Goal: Navigation & Orientation: Find specific page/section

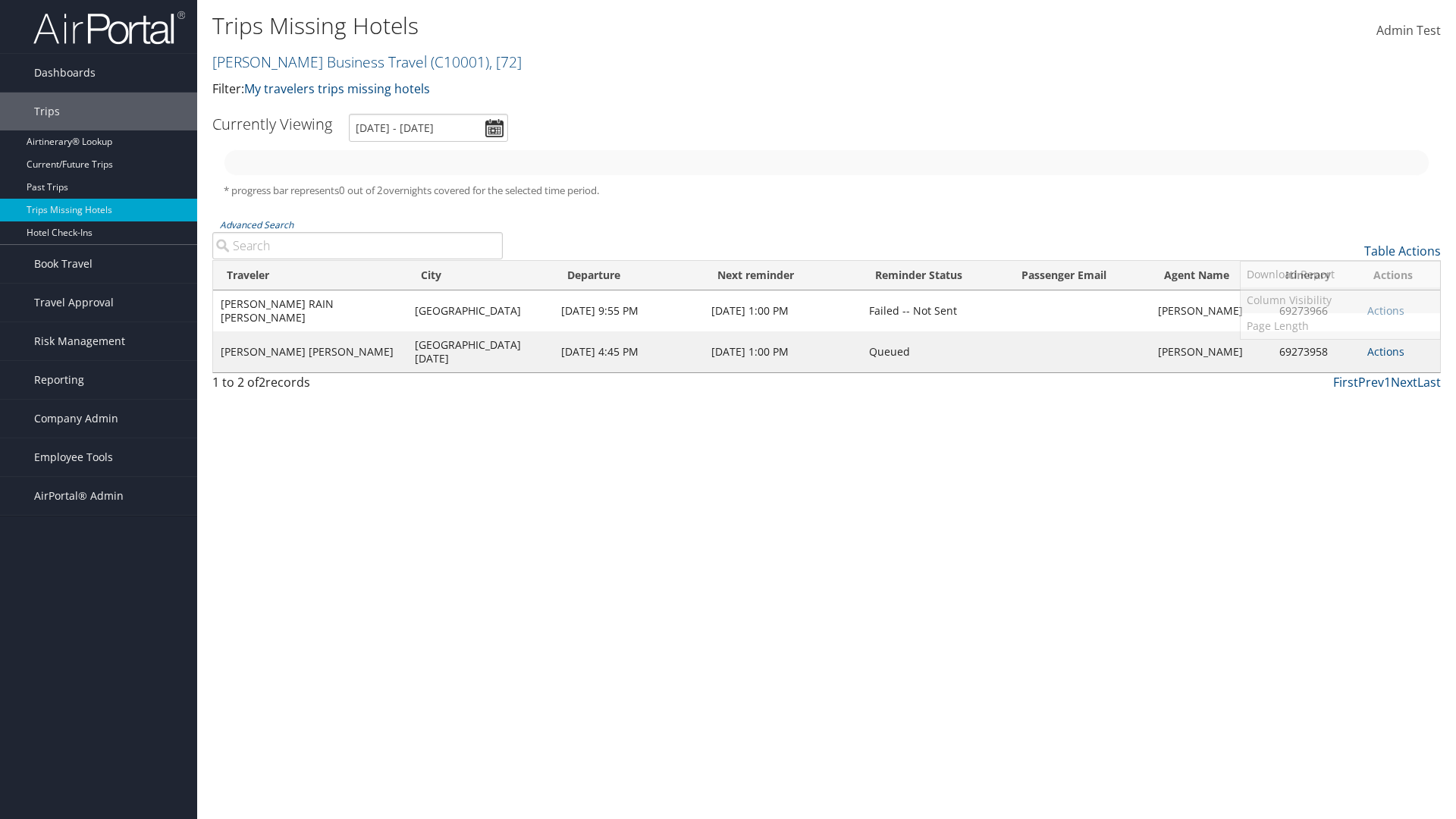
click at [1340, 300] on link "Column Visibility" at bounding box center [1340, 300] width 199 height 26
click at [1340, 431] on link "Agent Name" at bounding box center [1340, 430] width 199 height 26
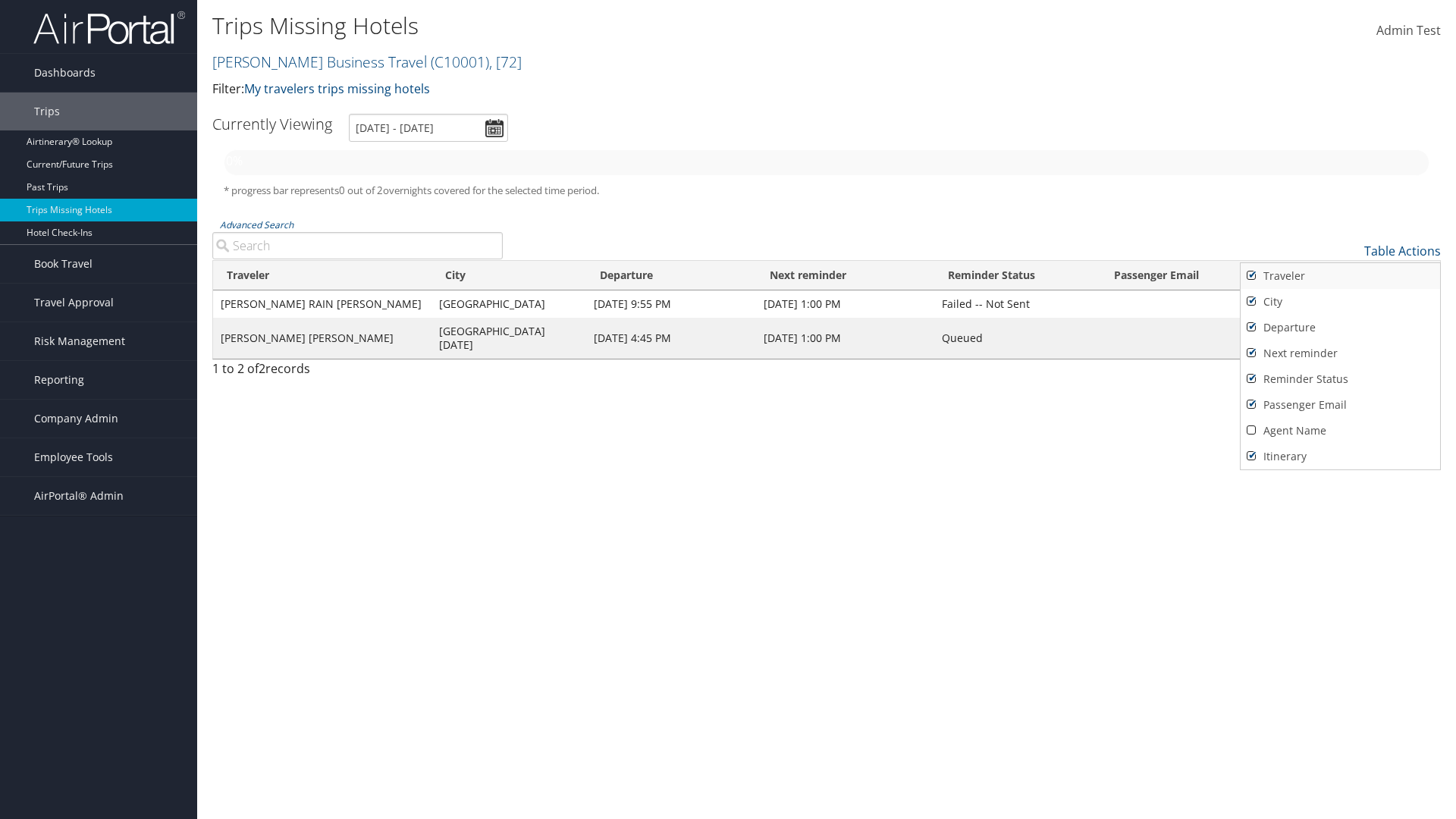
click at [1340, 276] on link "Traveler" at bounding box center [1340, 276] width 199 height 26
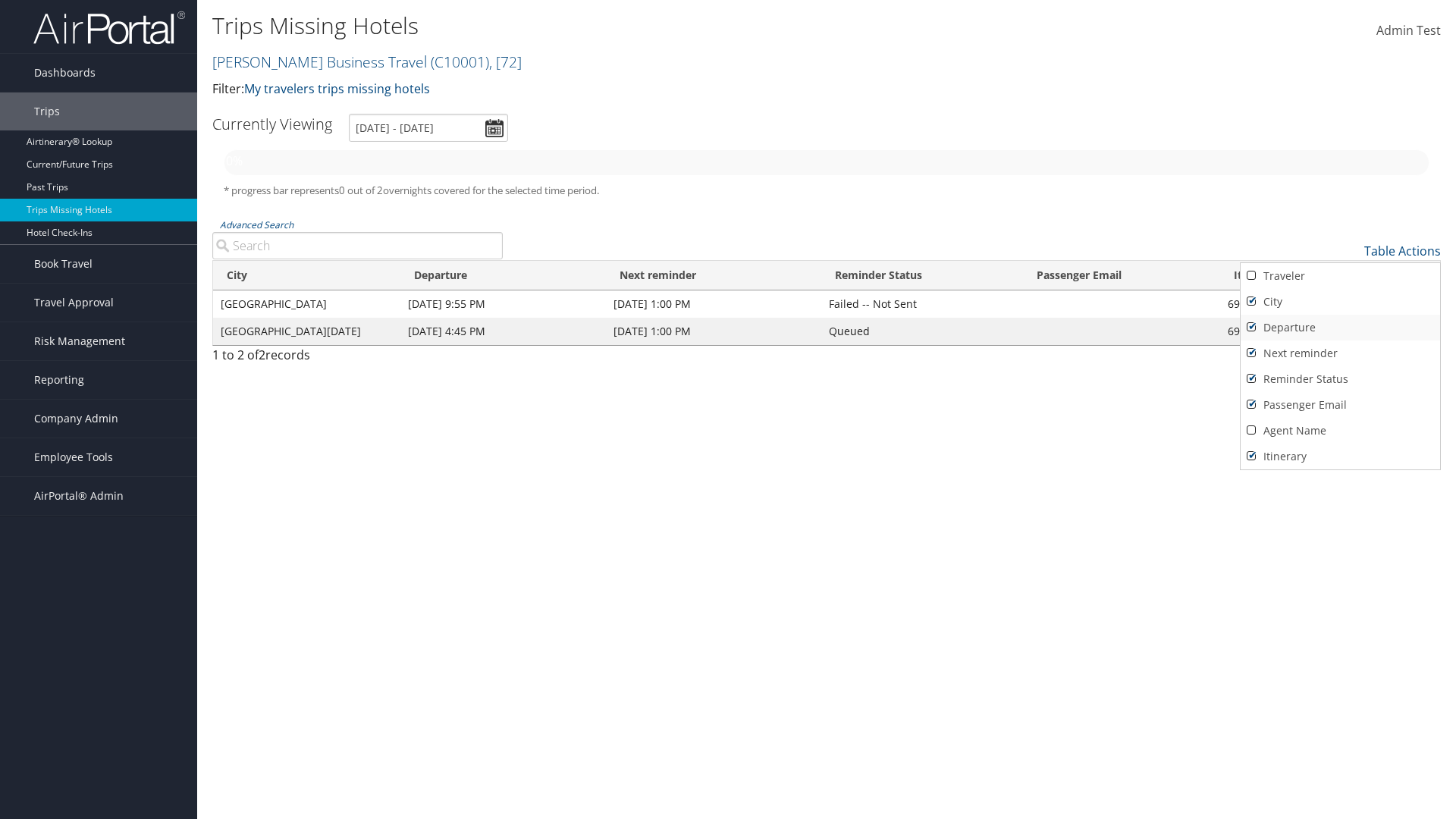
click at [1340, 302] on link "City" at bounding box center [1340, 302] width 199 height 26
click at [1340, 328] on link "Departure" at bounding box center [1340, 327] width 199 height 26
click at [1340, 354] on link "Next reminder" at bounding box center [1340, 353] width 199 height 26
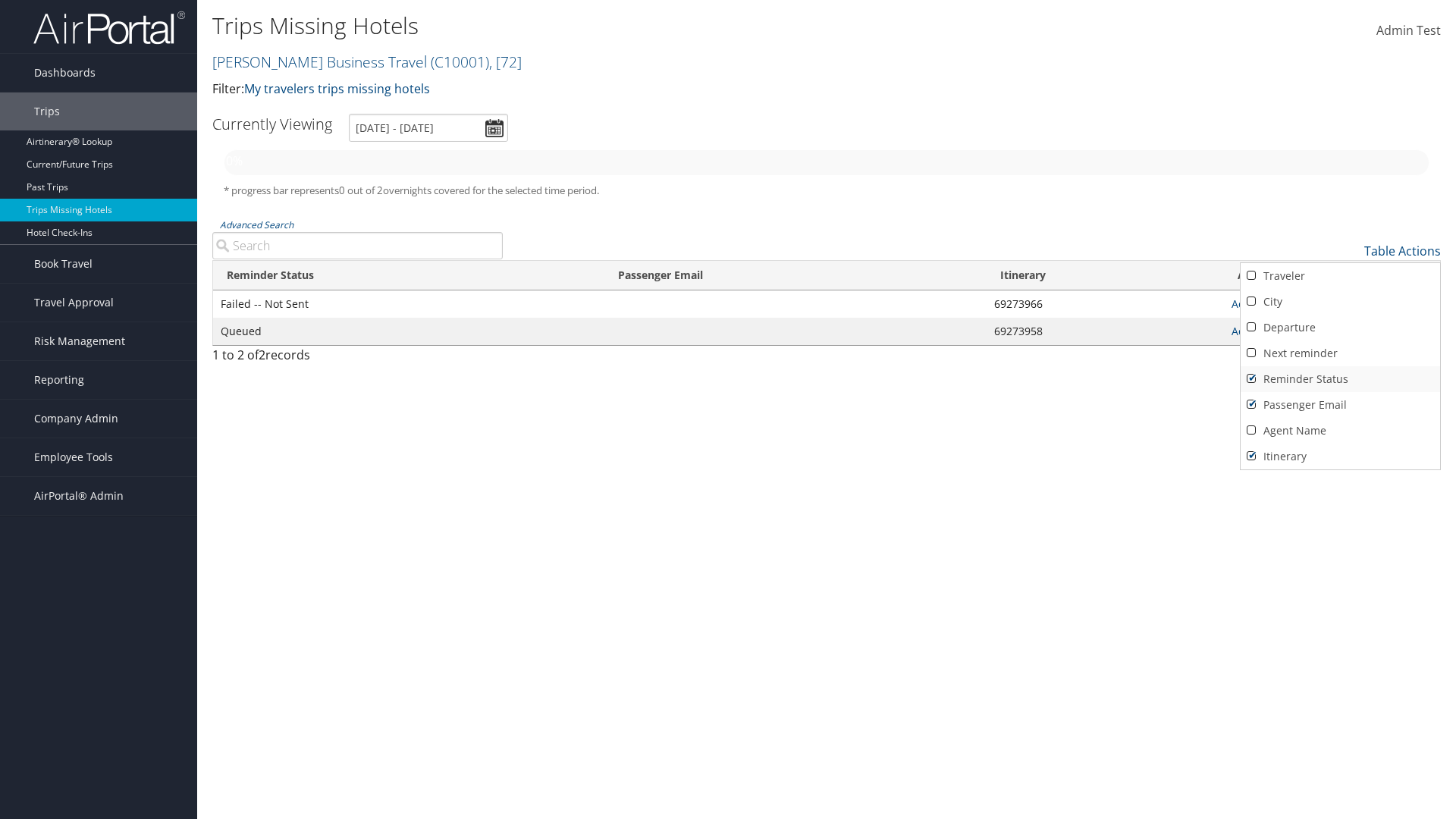
click at [1340, 379] on link "Reminder Status" at bounding box center [1340, 379] width 199 height 26
click at [1340, 405] on link "Passenger Email" at bounding box center [1340, 405] width 199 height 26
click at [1340, 431] on link "Agent Name" at bounding box center [1340, 430] width 199 height 26
click at [1340, 405] on link "Passenger Email" at bounding box center [1340, 405] width 199 height 26
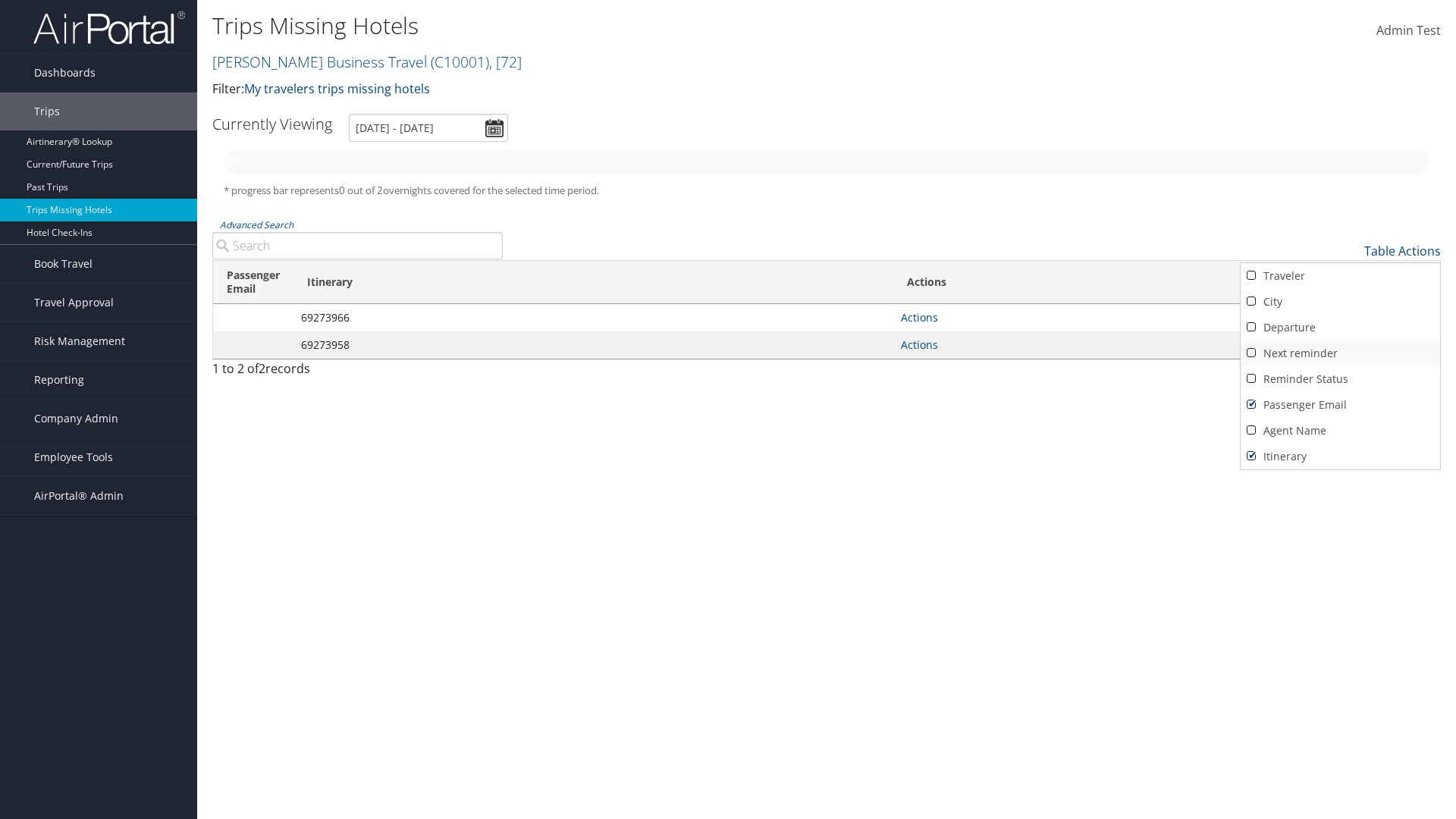
click at [1340, 379] on link "Reminder Status" at bounding box center [1340, 379] width 199 height 26
click at [1340, 354] on link "Next reminder" at bounding box center [1340, 353] width 199 height 26
click at [1340, 328] on link "Departure" at bounding box center [1340, 327] width 199 height 26
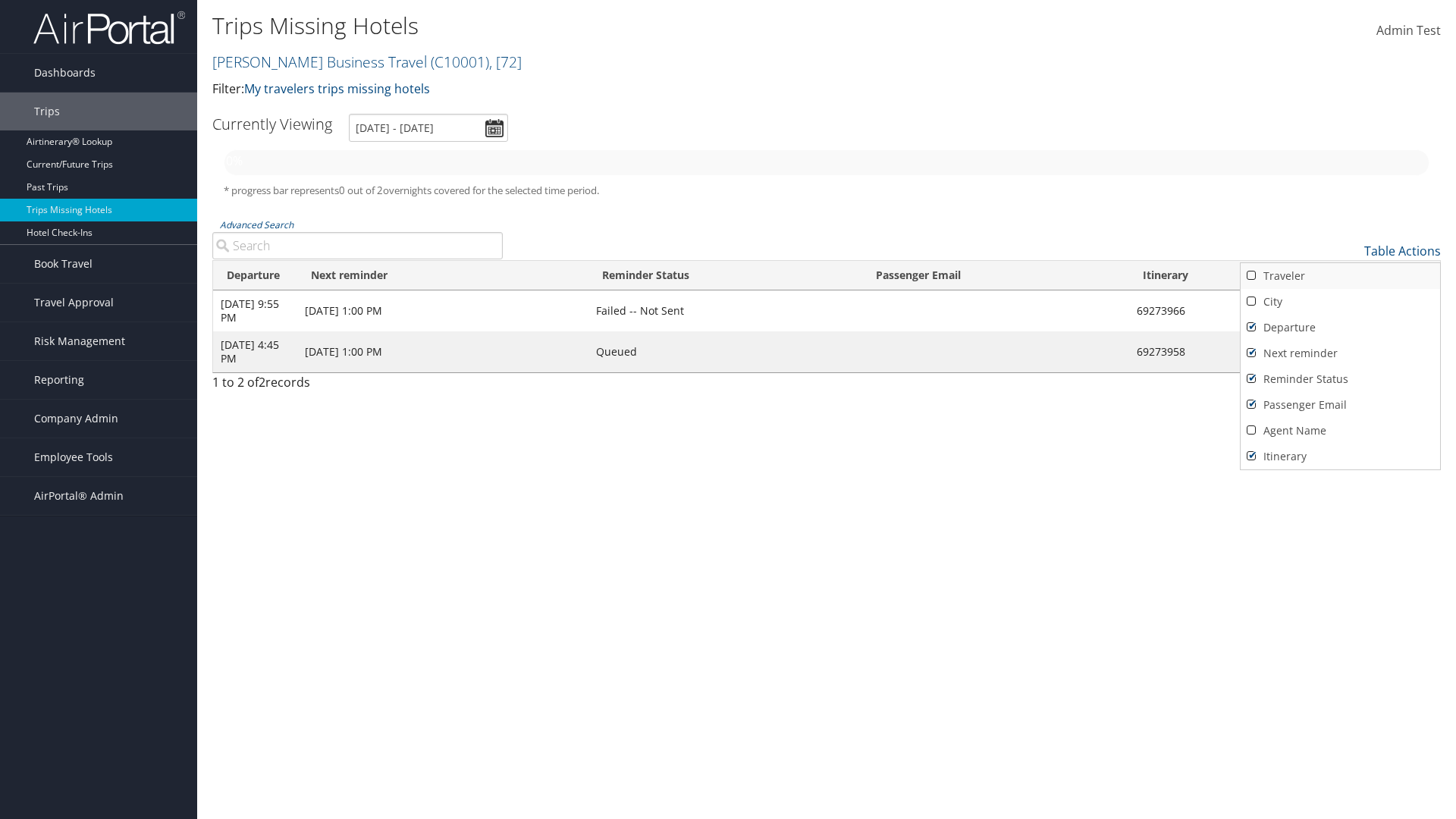
click at [1340, 302] on link "City" at bounding box center [1340, 302] width 199 height 26
click at [1340, 276] on link "Traveler" at bounding box center [1340, 276] width 199 height 26
click at [728, 410] on div at bounding box center [728, 410] width 1456 height 819
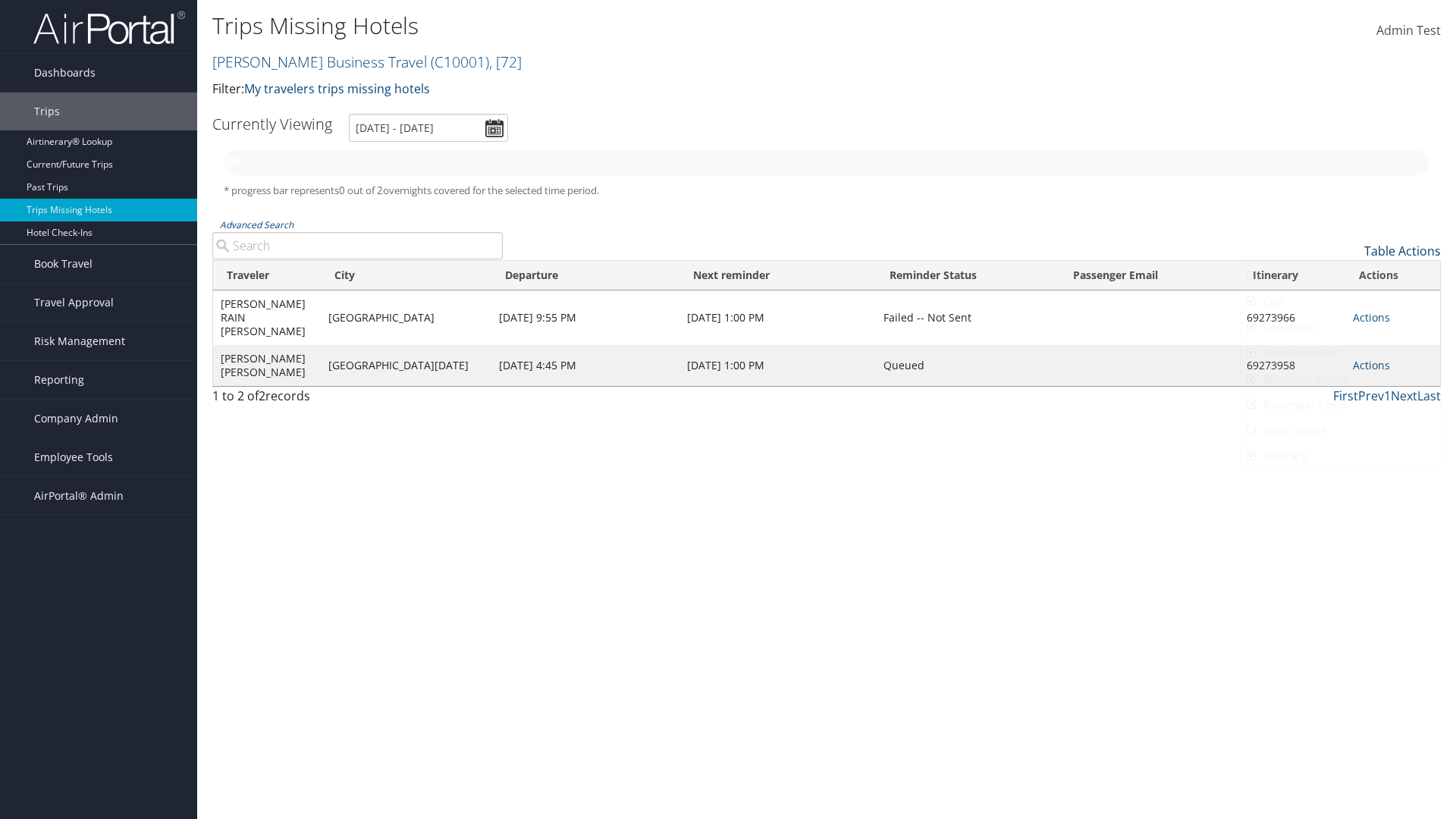
click at [1402, 251] on link "Table Actions" at bounding box center [1402, 250] width 76 height 17
click at [1340, 302] on link "25" at bounding box center [1340, 302] width 199 height 26
click at [1402, 251] on link "Table Actions" at bounding box center [1402, 250] width 76 height 17
click at [1340, 326] on link "Page Length" at bounding box center [1340, 326] width 199 height 26
click at [1402, 251] on link "Table Actions" at bounding box center [1402, 250] width 76 height 17
